Goal: Information Seeking & Learning: Learn about a topic

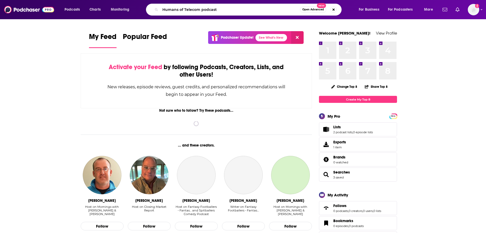
type input "Humans of Telecom podcast"
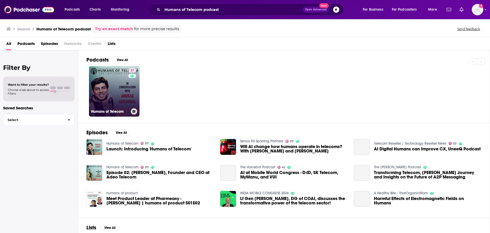
click at [105, 91] on link "37 Humans of Telecom" at bounding box center [114, 91] width 50 height 50
